Goal: Information Seeking & Learning: Find contact information

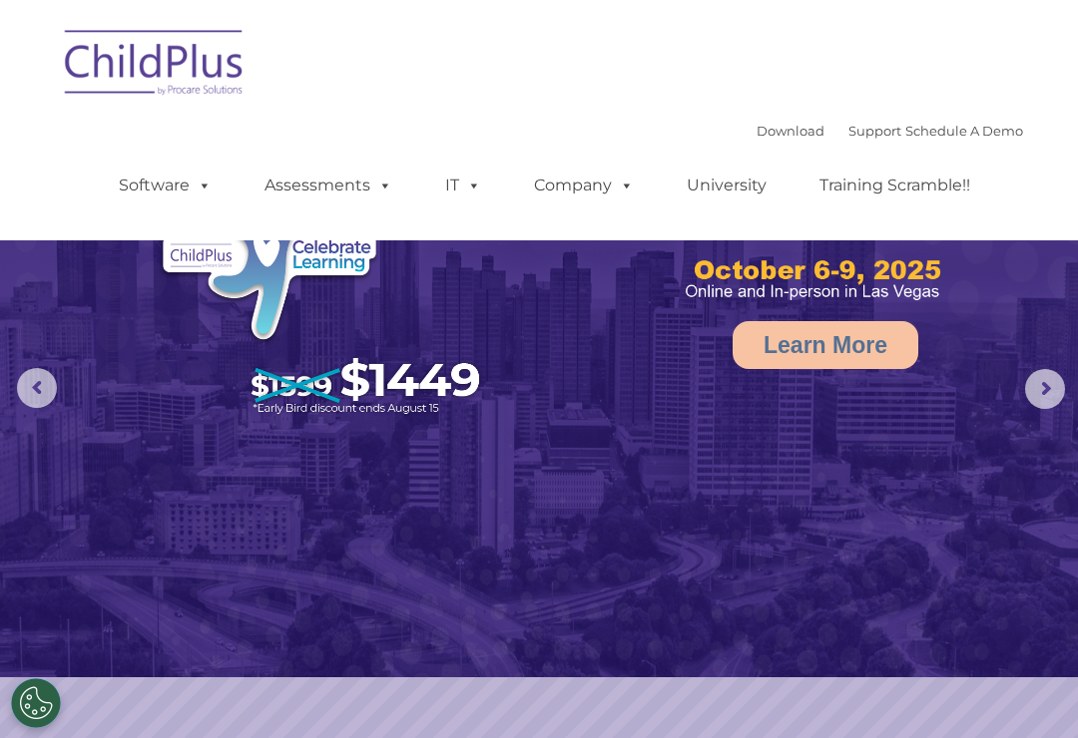
select select "MEDIUM"
click at [1027, 385] on rs-arrow at bounding box center [1045, 389] width 40 height 40
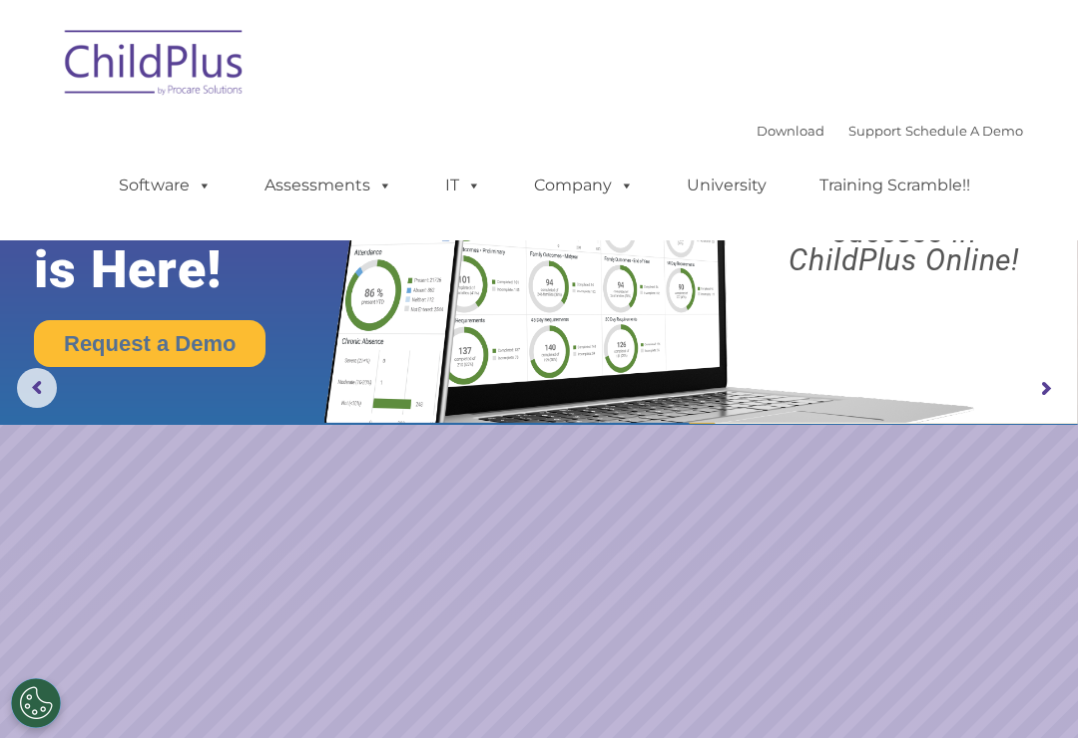
click at [1033, 380] on rs-arrow at bounding box center [1045, 389] width 40 height 40
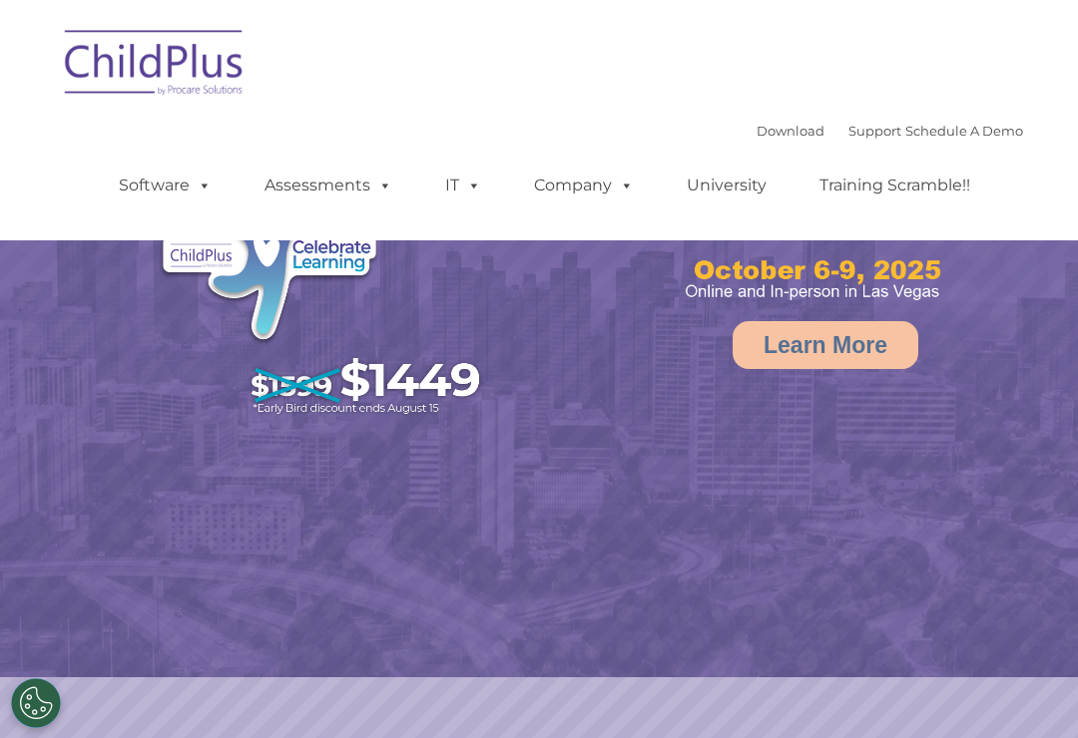
select select "MEDIUM"
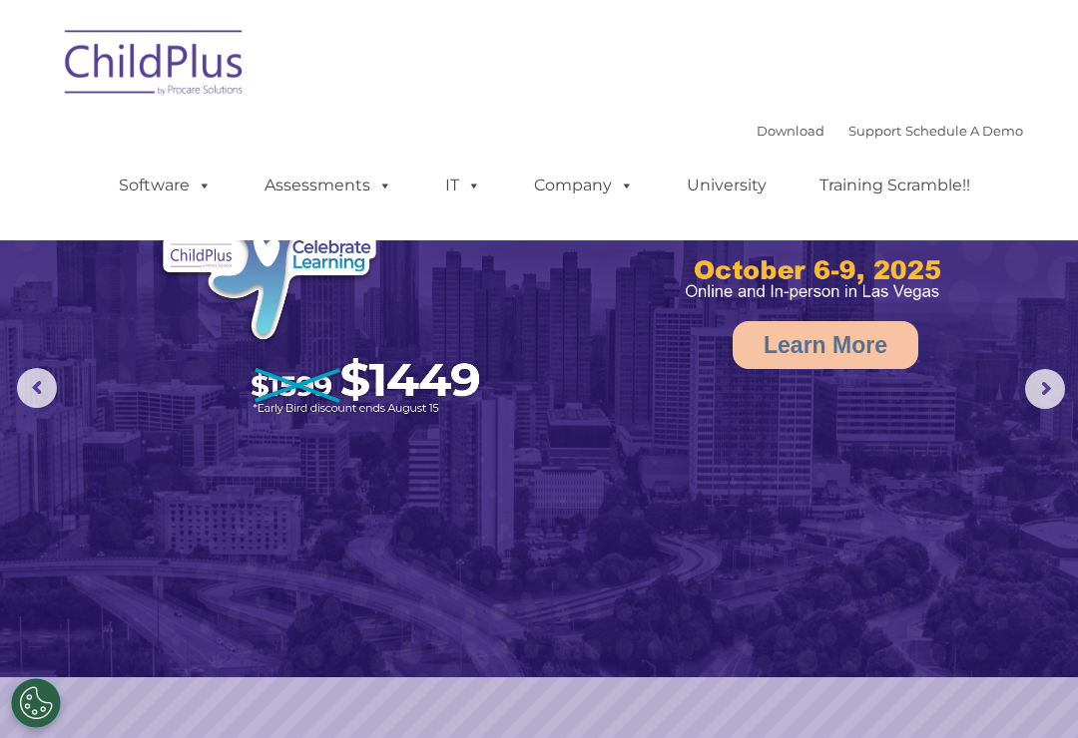
click at [848, 130] on link "Support" at bounding box center [874, 131] width 53 height 16
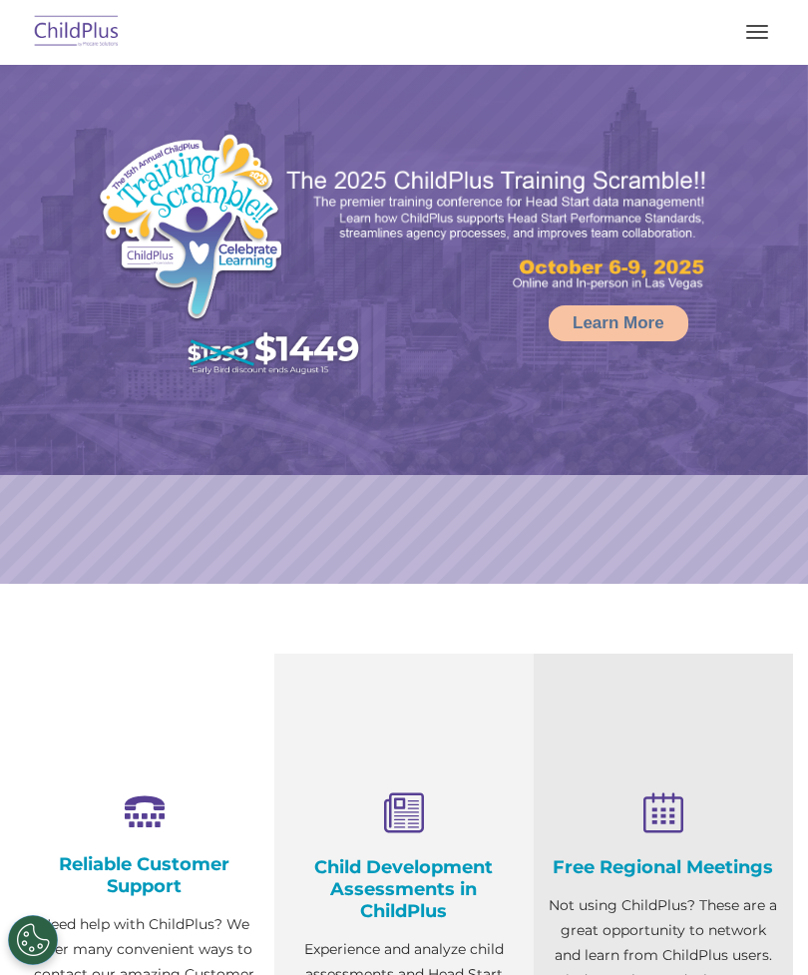
select select "MEDIUM"
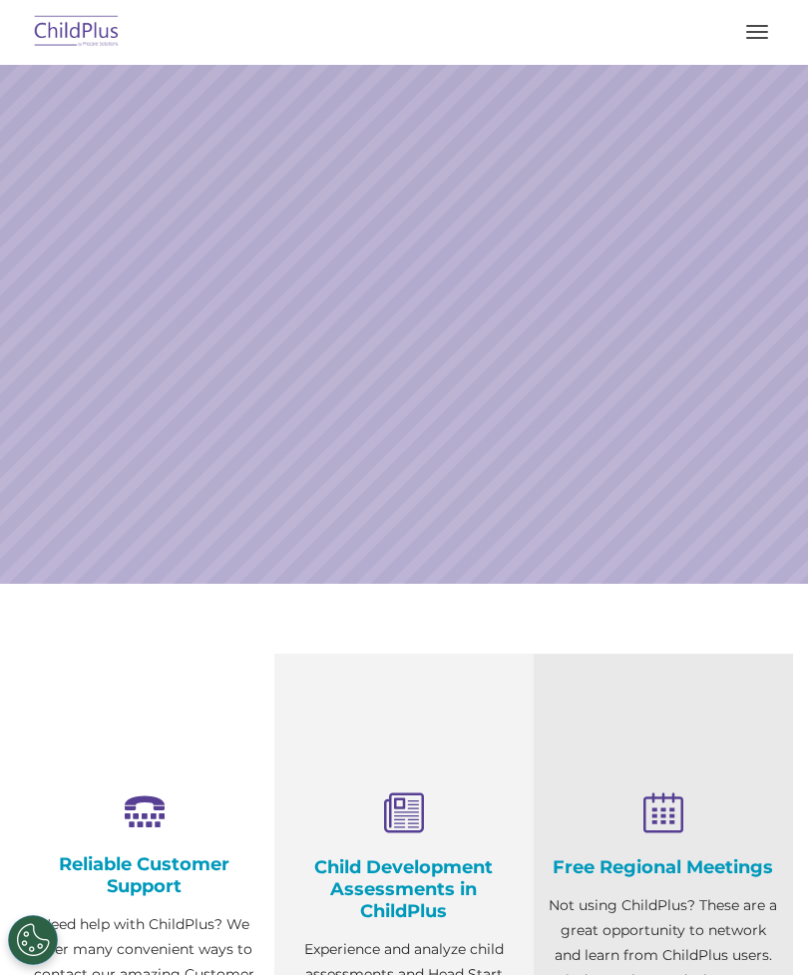
select select "MEDIUM"
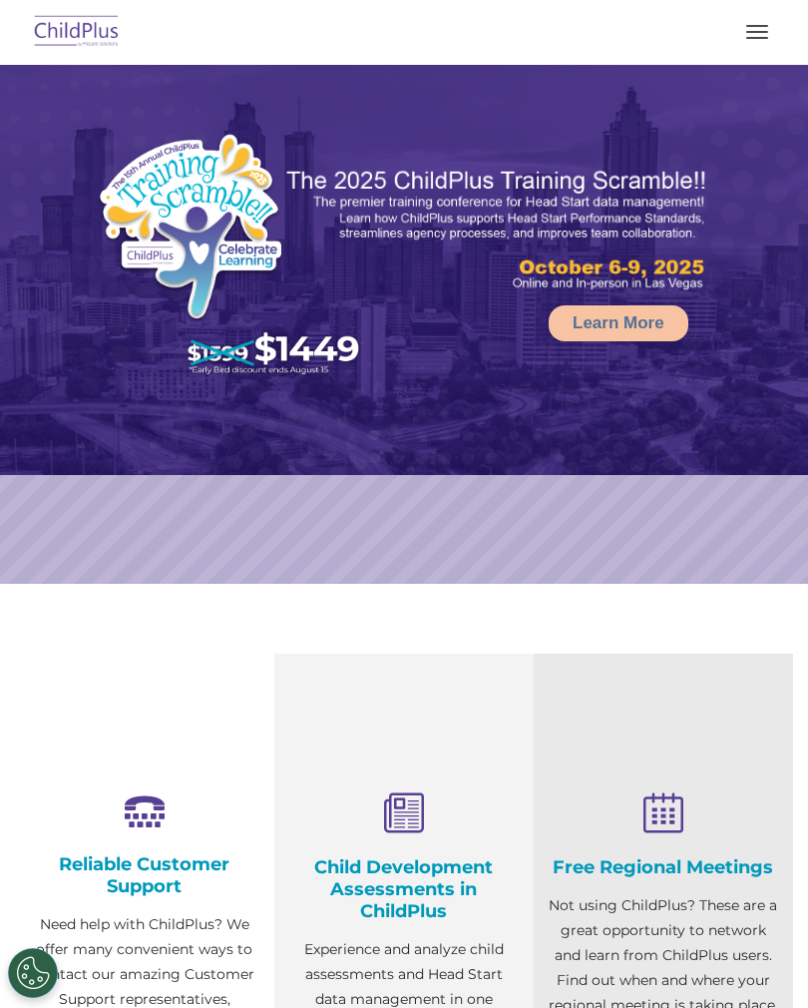
select select "MEDIUM"
